Goal: Information Seeking & Learning: Learn about a topic

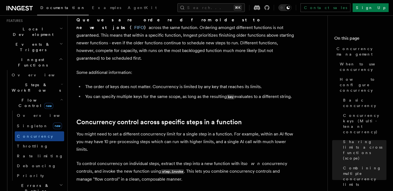
scroll to position [1256, 0]
click at [29, 134] on span "Concurrency" at bounding box center [35, 136] width 36 height 4
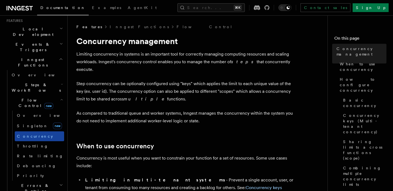
click at [44, 131] on link "Concurrency" at bounding box center [39, 136] width 49 height 10
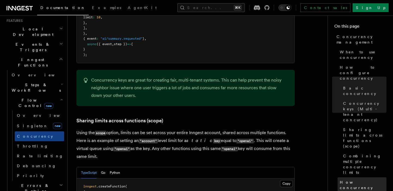
scroll to position [29, 0]
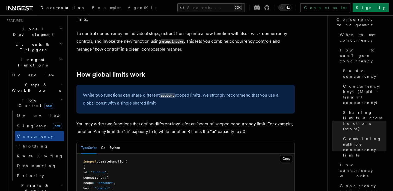
scroll to position [1386, 0]
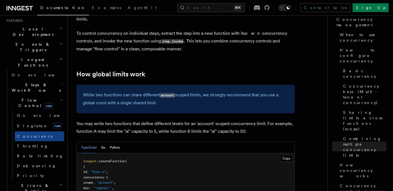
click at [225, 120] on p "You may write two functions that define different levels for an 'account' scope…" at bounding box center [185, 127] width 218 height 15
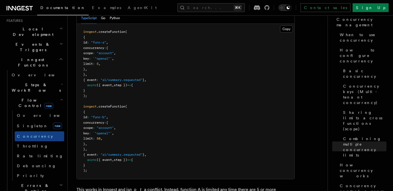
scroll to position [1504, 0]
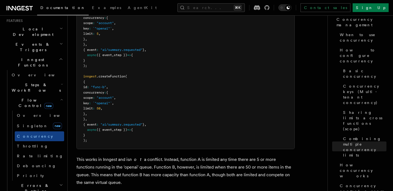
click at [223, 83] on pre "inngest .createFunction ( { id : "func-a" , concurrency : { scope : "account" ,…" at bounding box center [186, 71] width 218 height 155
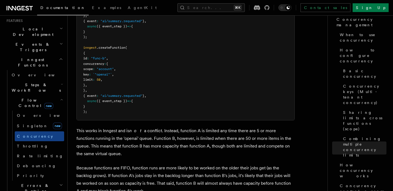
scroll to position [1578, 0]
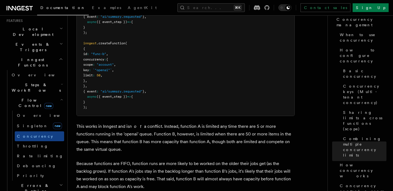
click at [223, 122] on p "This works in Inngest and is not a conflict. Instead, function A is limited any…" at bounding box center [185, 137] width 218 height 31
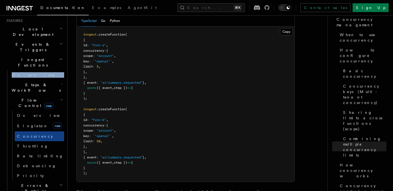
scroll to position [1512, 0]
click at [191, 108] on pre "inngest .createFunction ( { id : "func-a" , concurrency : { scope : "account" ,…" at bounding box center [186, 103] width 218 height 155
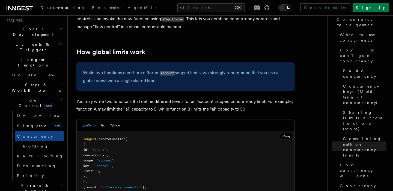
scroll to position [1407, 0]
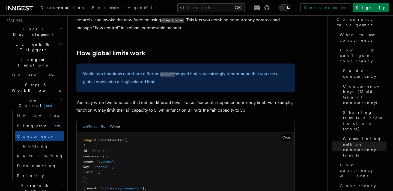
click at [104, 121] on button "Go" at bounding box center [103, 126] width 4 height 11
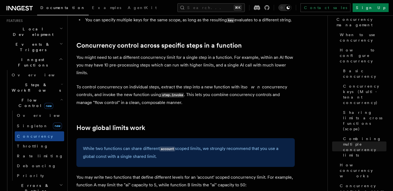
scroll to position [1481, 0]
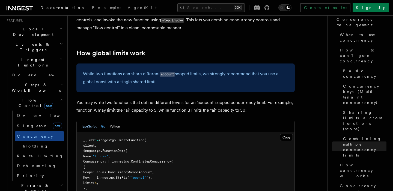
click at [91, 121] on button "TypeScript" at bounding box center [89, 126] width 16 height 11
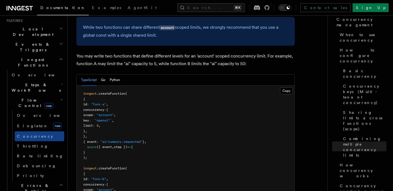
scroll to position [1573, 0]
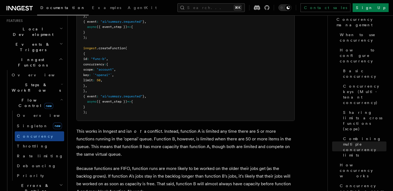
click at [152, 127] on p "This works in Inngest and is not a conflict. Instead, function A is limited any…" at bounding box center [185, 142] width 218 height 31
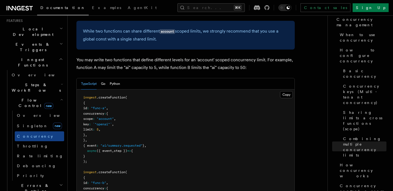
scroll to position [1456, 0]
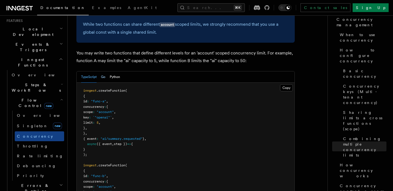
click at [101, 71] on button "Go" at bounding box center [103, 76] width 4 height 11
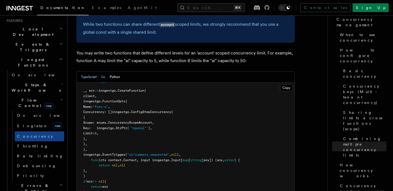
click at [89, 71] on button "TypeScript" at bounding box center [89, 76] width 16 height 11
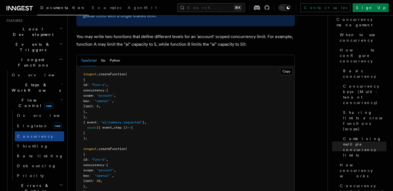
scroll to position [1472, 0]
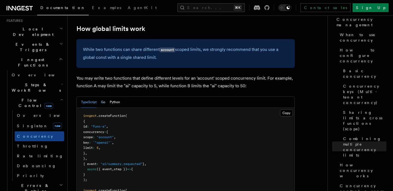
click at [102, 96] on button "Go" at bounding box center [103, 101] width 4 height 11
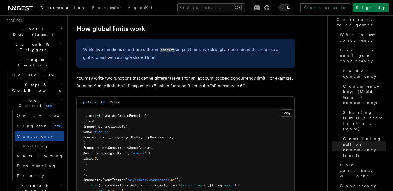
click at [91, 96] on button "TypeScript" at bounding box center [89, 101] width 16 height 11
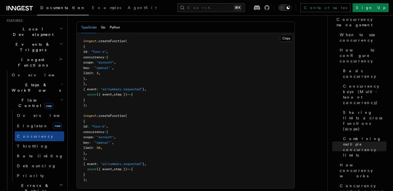
scroll to position [1431, 0]
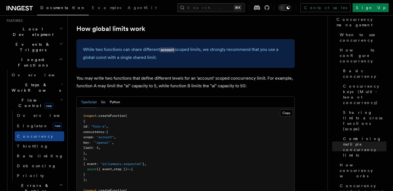
click at [103, 96] on button "Go" at bounding box center [103, 101] width 4 height 11
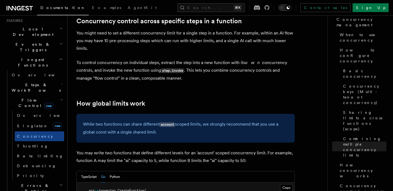
scroll to position [1505, 0]
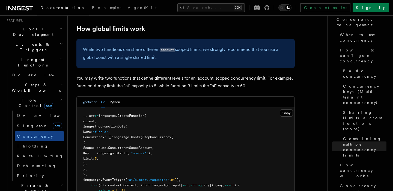
click at [85, 96] on button "TypeScript" at bounding box center [89, 101] width 16 height 11
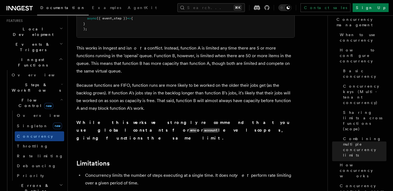
scroll to position [1638, 0]
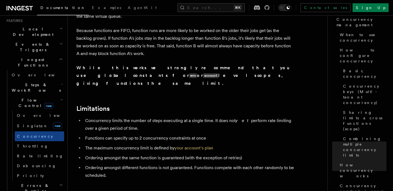
scroll to position [1711, 0]
click at [251, 116] on li "Concurrency limits the number of steps executing at a single time. It does not …" at bounding box center [189, 123] width 211 height 15
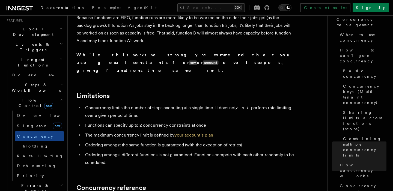
scroll to position [1728, 0]
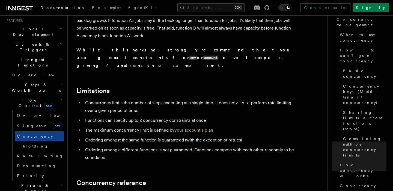
click at [257, 136] on li "Ordering amongst the same function is guaranteed (with the exception of retries)" at bounding box center [189, 140] width 211 height 8
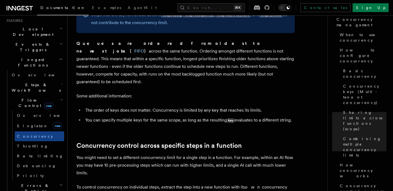
scroll to position [1215, 0]
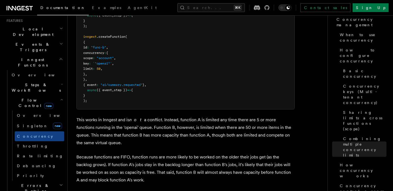
scroll to position [1586, 0]
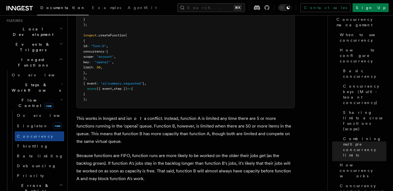
click at [192, 152] on p "Because functions are FIFO, function runs are more likely to be worked on the o…" at bounding box center [185, 167] width 218 height 31
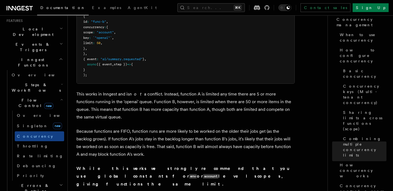
scroll to position [1610, 0]
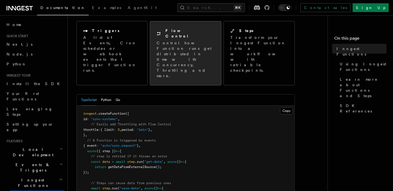
scroll to position [74, 0]
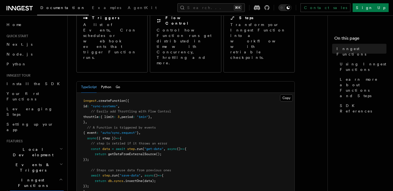
click at [124, 81] on div "TypeScript Python Go" at bounding box center [186, 86] width 218 height 11
click at [120, 81] on button "Go" at bounding box center [118, 86] width 4 height 11
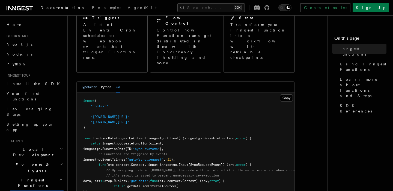
click at [84, 81] on button "TypeScript" at bounding box center [89, 86] width 16 height 11
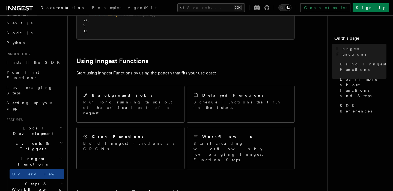
scroll to position [22, 0]
click at [61, 180] on icon "button" at bounding box center [62, 182] width 2 height 4
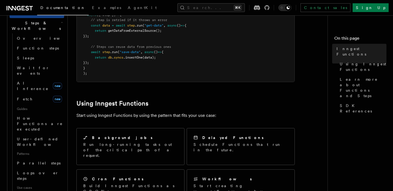
scroll to position [200, 0]
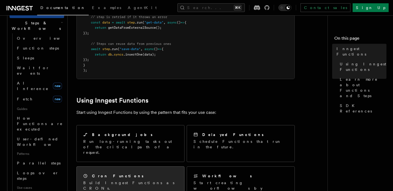
click at [140, 173] on div "Cron Functions" at bounding box center [130, 176] width 94 height 6
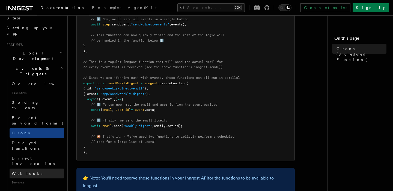
scroll to position [134, 0]
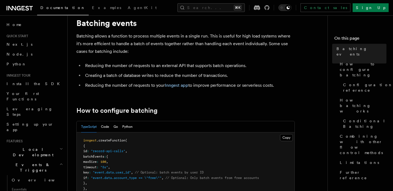
scroll to position [19, 0]
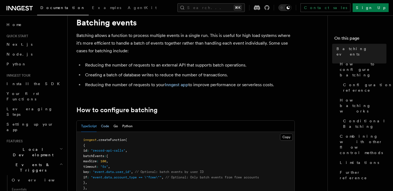
click at [109, 126] on button "Code" at bounding box center [105, 125] width 8 height 11
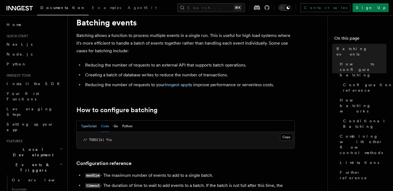
click at [93, 125] on button "TypeScript" at bounding box center [89, 125] width 16 height 11
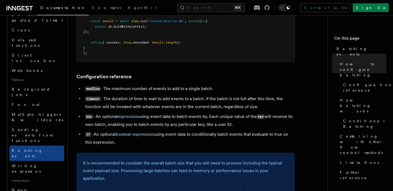
scroll to position [199, 0]
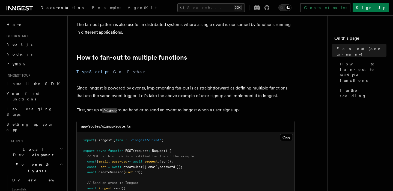
scroll to position [269, 0]
